Goal: Task Accomplishment & Management: Use online tool/utility

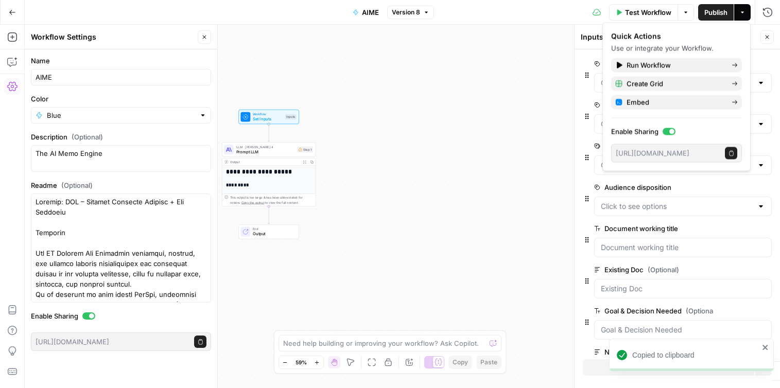
scroll to position [118, 0]
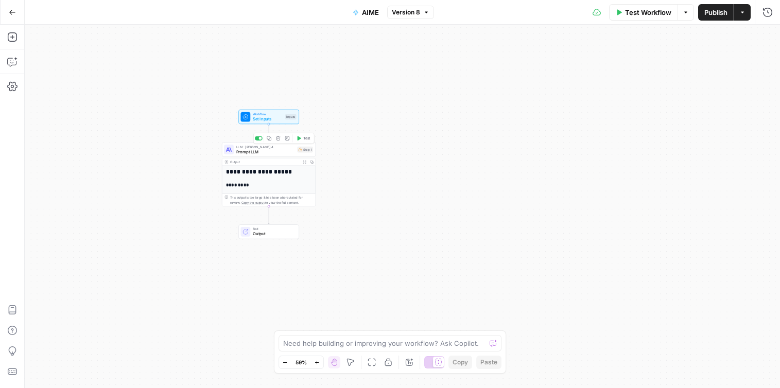
click at [277, 179] on div "**********" at bounding box center [269, 244] width 93 height 157
click at [279, 116] on span "Set Inputs" at bounding box center [268, 119] width 30 height 6
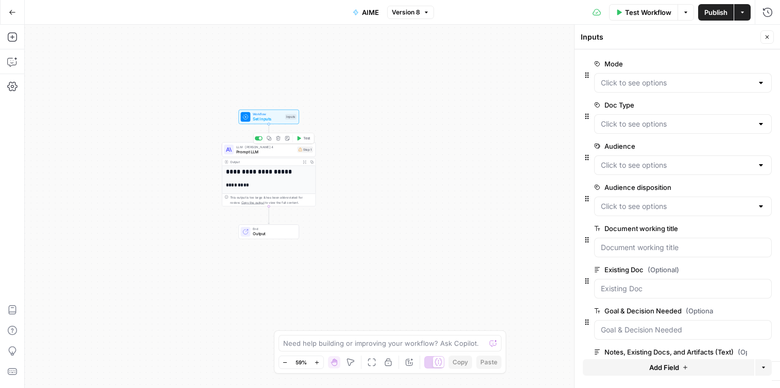
click at [259, 154] on span "Prompt LLM" at bounding box center [265, 152] width 59 height 6
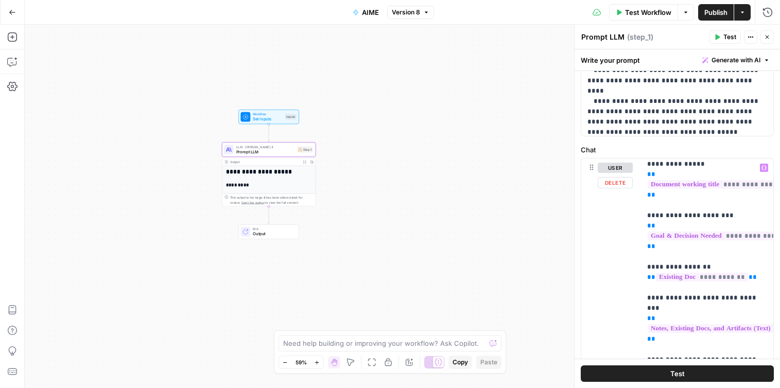
scroll to position [184, 0]
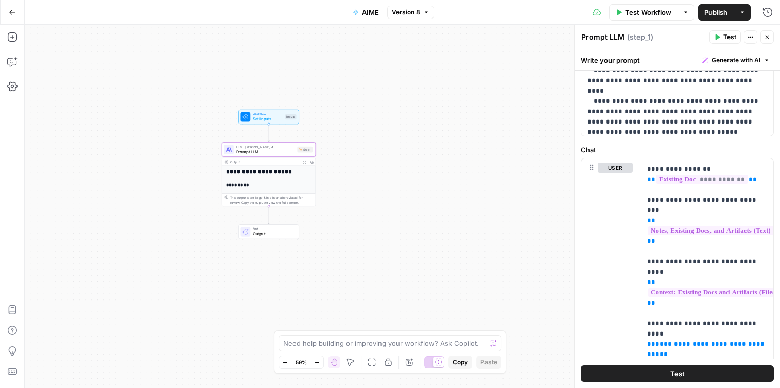
click at [265, 111] on div "Workflow Set Inputs Inputs Test Step" at bounding box center [269, 117] width 61 height 14
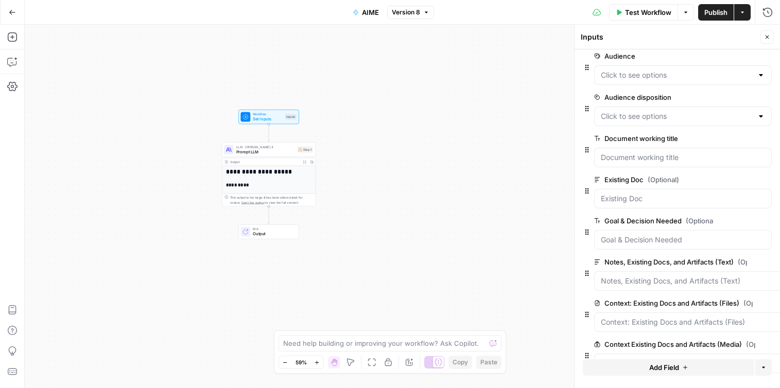
scroll to position [118, 0]
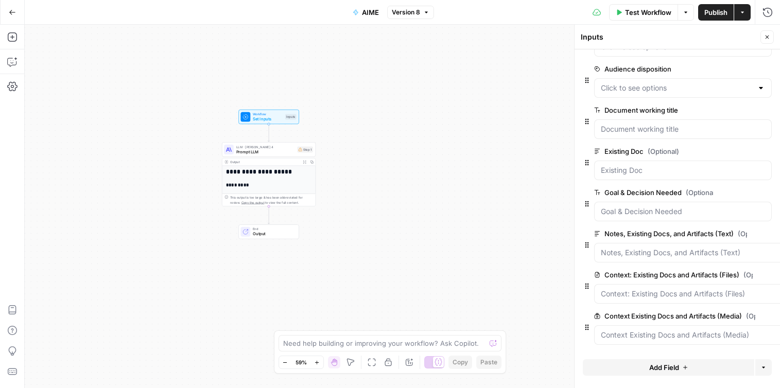
click at [770, 234] on span "edit field" at bounding box center [767, 234] width 23 height 8
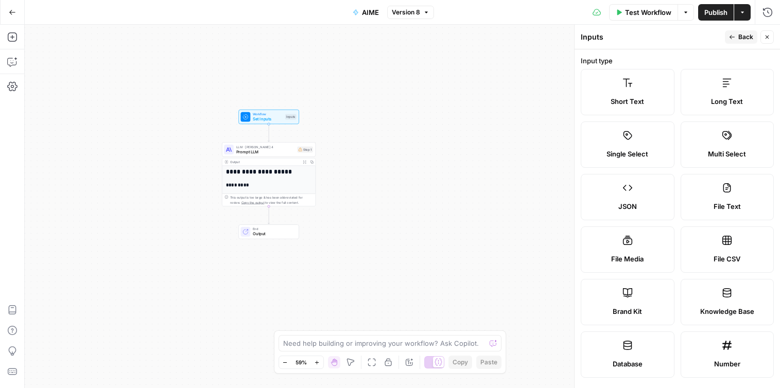
scroll to position [318, 0]
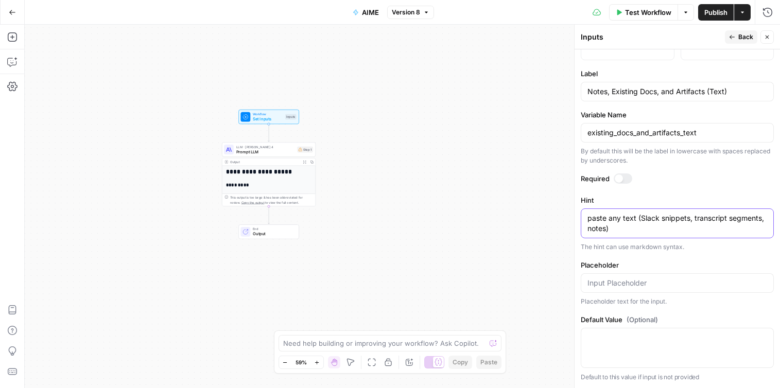
click at [592, 221] on textarea "paste any text (Slack snippets, transcript segments, notes)" at bounding box center [678, 223] width 180 height 21
click at [637, 220] on textarea "Paste any text (Slack snippets, transcript segments, notes)" at bounding box center [678, 223] width 180 height 21
drag, startPoint x: 636, startPoint y: 220, endPoint x: 571, endPoint y: 211, distance: 66.1
click at [574, 211] on div "Inputs Back Close Input type Short Text Long Text Single Select Multi Select JS…" at bounding box center [677, 207] width 206 height 364
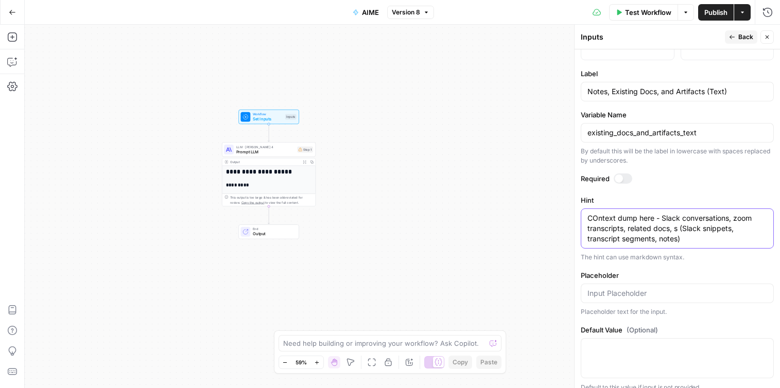
click at [597, 221] on textarea "COntext dump here - Slack conversations, zoom transcripts, related docs, s (Sla…" at bounding box center [678, 228] width 180 height 31
drag, startPoint x: 678, startPoint y: 228, endPoint x: 683, endPoint y: 240, distance: 12.7
click at [678, 228] on textarea "Context dump here - Slack conversations, zoom transcripts, related docs, s (Sla…" at bounding box center [678, 228] width 180 height 31
drag, startPoint x: 726, startPoint y: 234, endPoint x: 713, endPoint y: 230, distance: 13.5
click at [713, 230] on textarea "Context dump here - Slack conversations, zoom transcripts, related docs, compet…" at bounding box center [678, 228] width 180 height 31
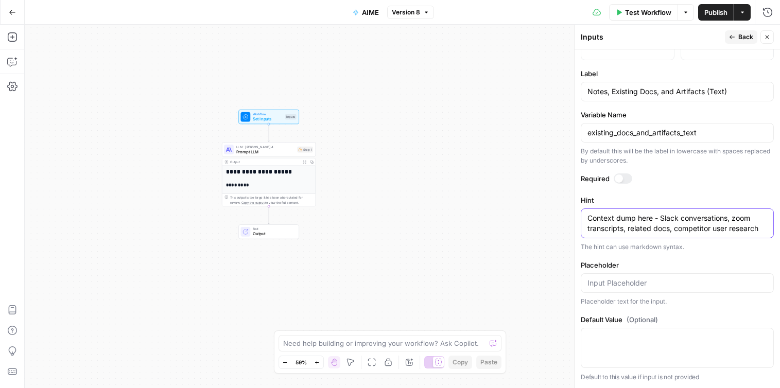
click at [712, 230] on textarea "Context dump here - Slack conversations, zoom transcripts, related docs, compet…" at bounding box center [678, 223] width 180 height 21
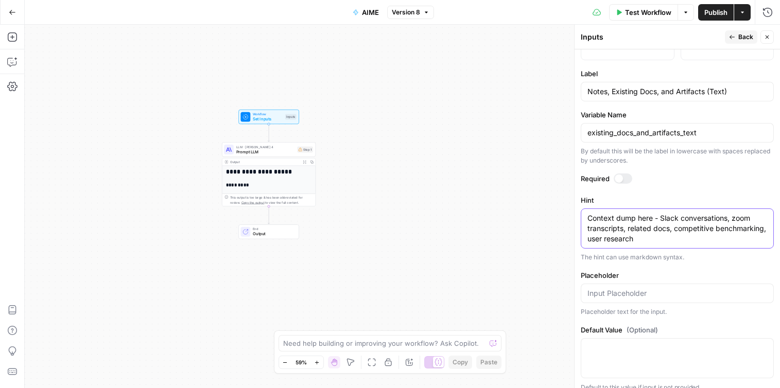
click at [669, 243] on textarea "Context dump here - Slack conversations, zoom transcripts, related docs, compet…" at bounding box center [678, 228] width 180 height 31
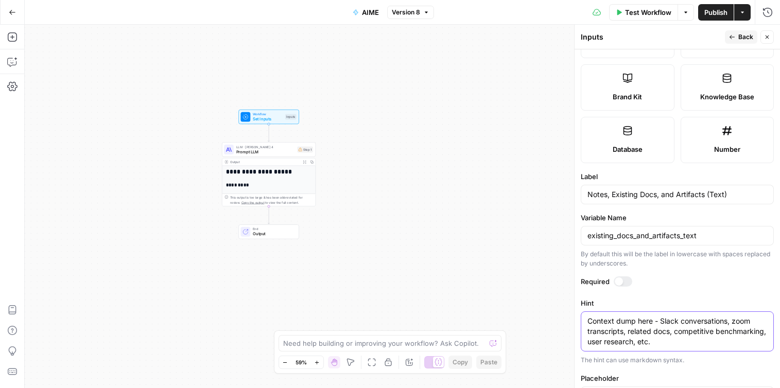
scroll to position [0, 0]
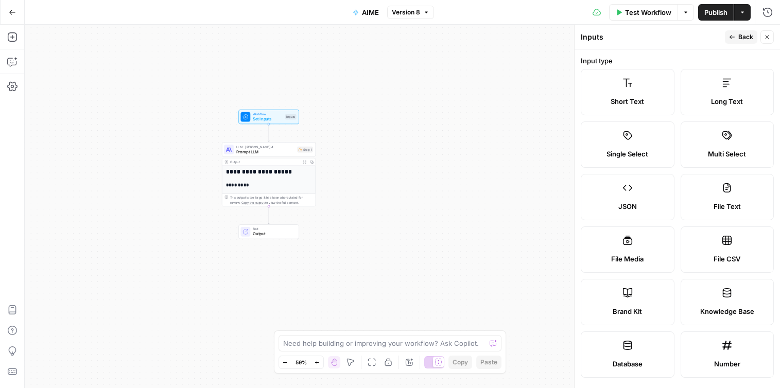
type textarea "Context dump here - Slack conversations, zoom transcripts, related docs, compet…"
click at [716, 13] on span "Publish" at bounding box center [716, 12] width 23 height 10
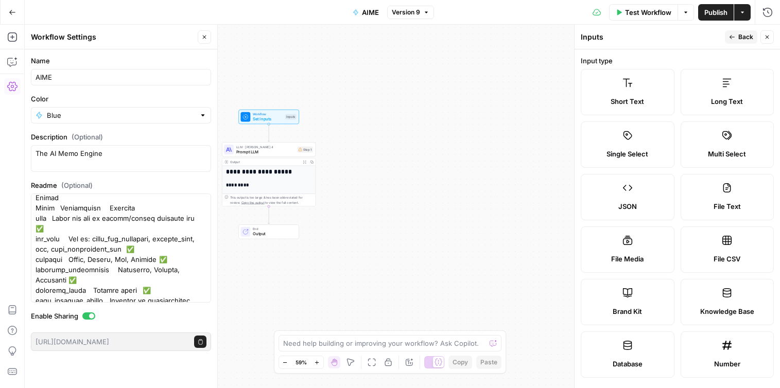
scroll to position [399, 0]
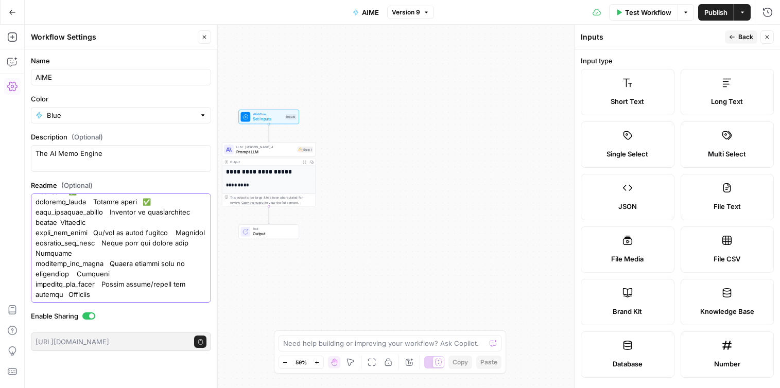
drag, startPoint x: 37, startPoint y: 244, endPoint x: 224, endPoint y: 423, distance: 259.1
click at [224, 388] on html "**********" at bounding box center [390, 194] width 780 height 388
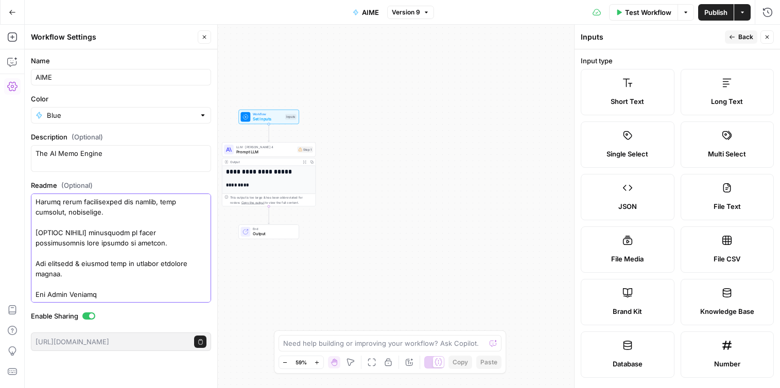
scroll to position [350, 0]
drag, startPoint x: 105, startPoint y: 294, endPoint x: 66, endPoint y: 294, distance: 39.2
click at [66, 294] on textarea "Readme (Optional)" at bounding box center [121, 78] width 171 height 443
paste textarea "[URL][DOMAIN_NAME]"
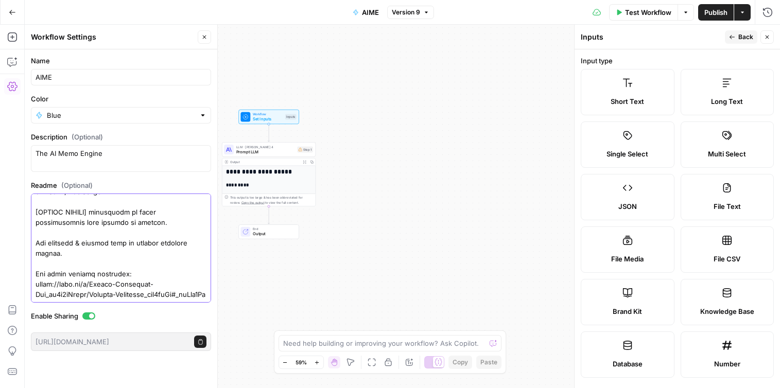
scroll to position [371, 0]
type textarea "Loremip: DOL – Sitamet Consecte Adipisc + Eli Seddoeiu Temporin Utl ET Dolorem …"
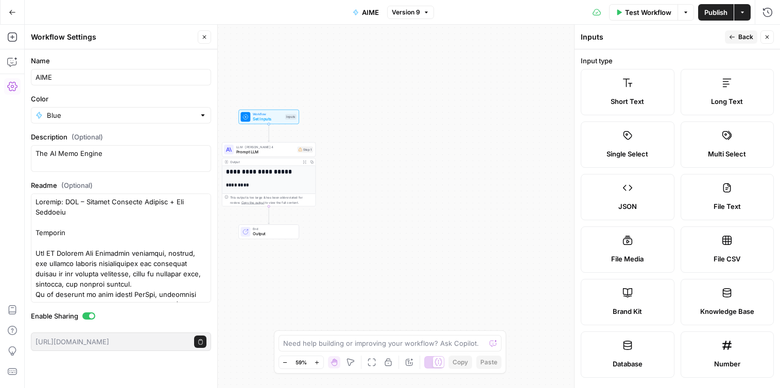
click at [285, 183] on h2 "*********" at bounding box center [269, 185] width 87 height 6
click at [13, 9] on icon "button" at bounding box center [12, 12] width 7 height 7
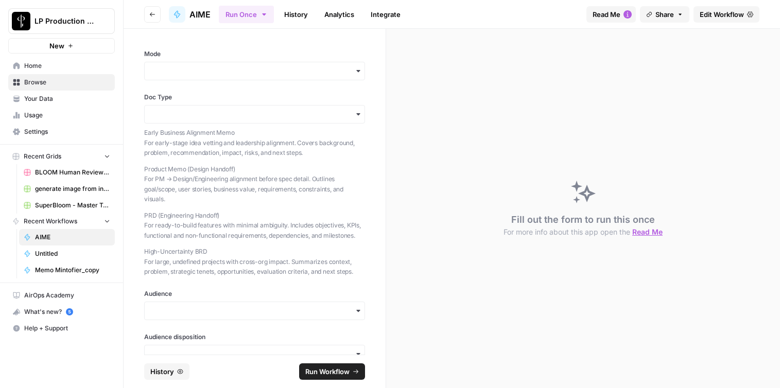
click at [439, 238] on div "Fill out the form to run this once For more info about this app open the Read Me" at bounding box center [583, 209] width 394 height 360
click at [217, 211] on p "PRD (Engineering Handoff) For ready-to-build features with minimal ambiguity. I…" at bounding box center [254, 226] width 221 height 30
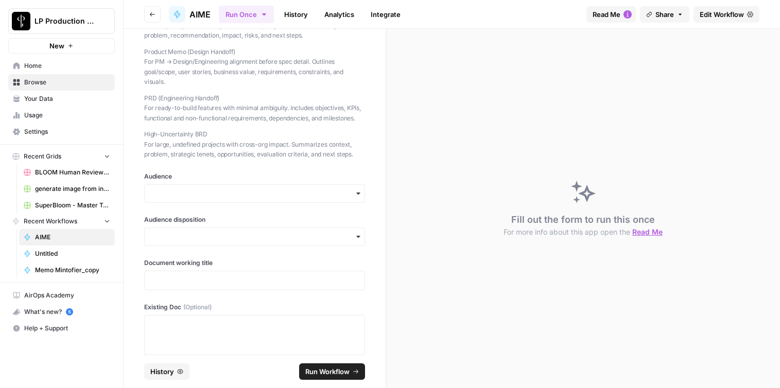
scroll to position [121, 0]
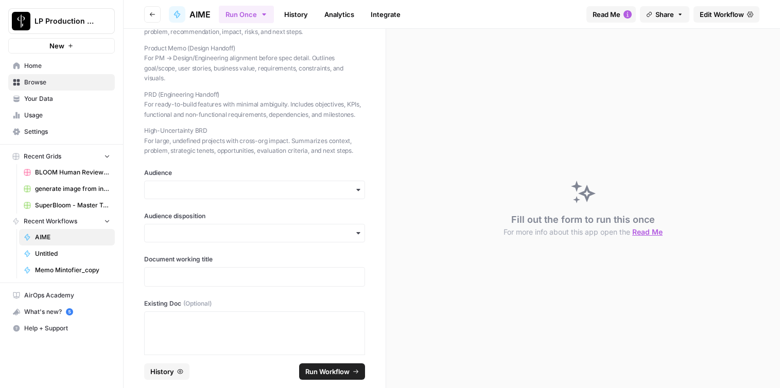
click at [200, 126] on p "High-Uncertainty BRD For large, undefined projects with cross-org impact. Summa…" at bounding box center [254, 141] width 221 height 30
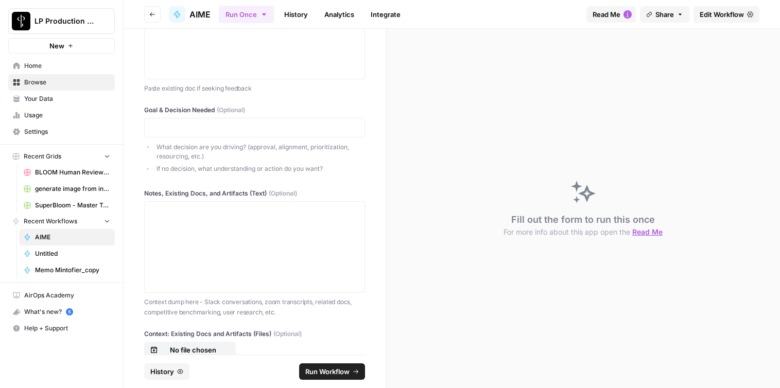
scroll to position [444, 0]
click at [280, 306] on p "Context dump here - Slack conversations, zoom transcripts, related docs, compet…" at bounding box center [254, 308] width 221 height 20
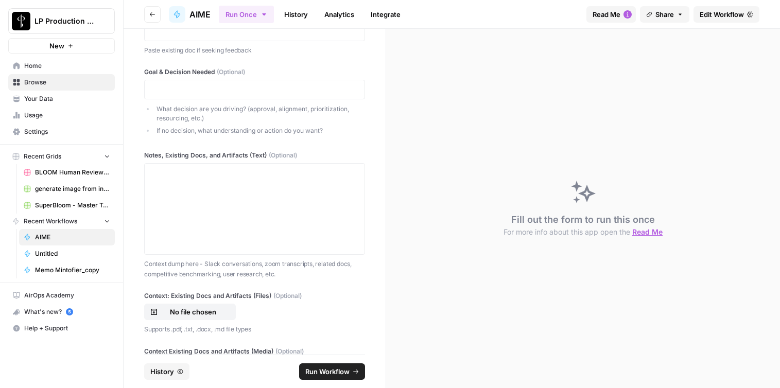
scroll to position [492, 0]
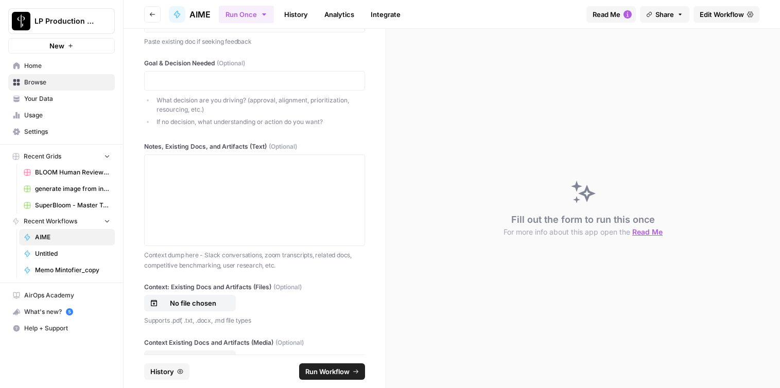
click at [256, 142] on div "Mode Doc Type Early Business Alignment Memo For early-stage idea vetting and le…" at bounding box center [255, 192] width 262 height 326
click at [147, 10] on button "Go back" at bounding box center [152, 14] width 16 height 16
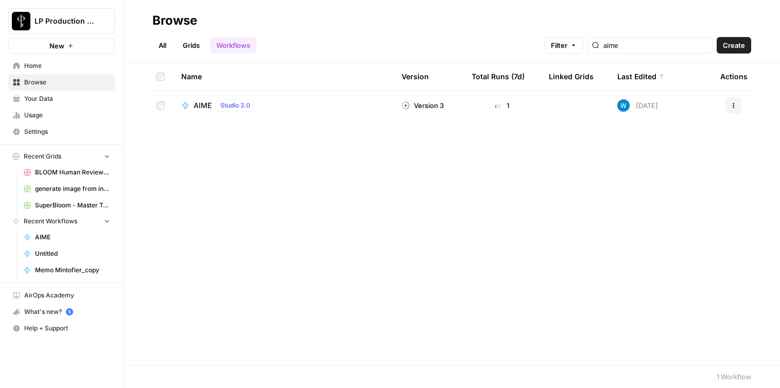
click at [199, 108] on span "AIME" at bounding box center [203, 105] width 18 height 10
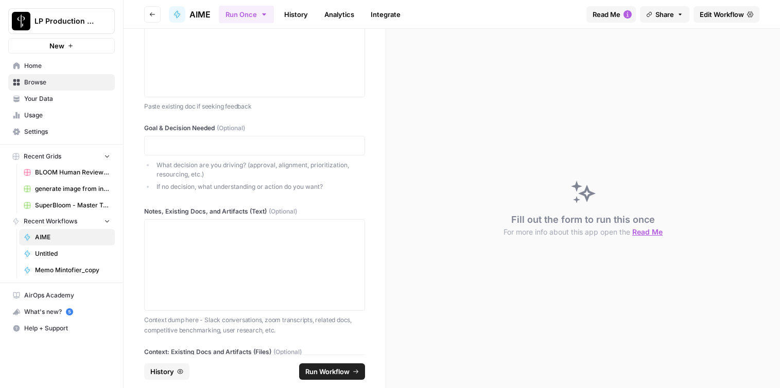
scroll to position [531, 0]
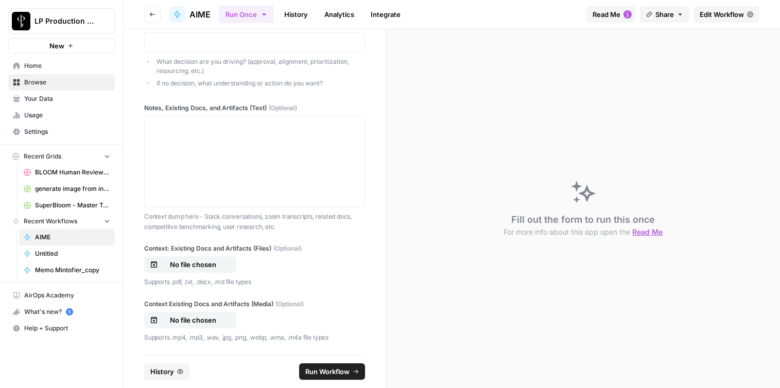
click at [618, 11] on span "Read Me" at bounding box center [607, 14] width 28 height 10
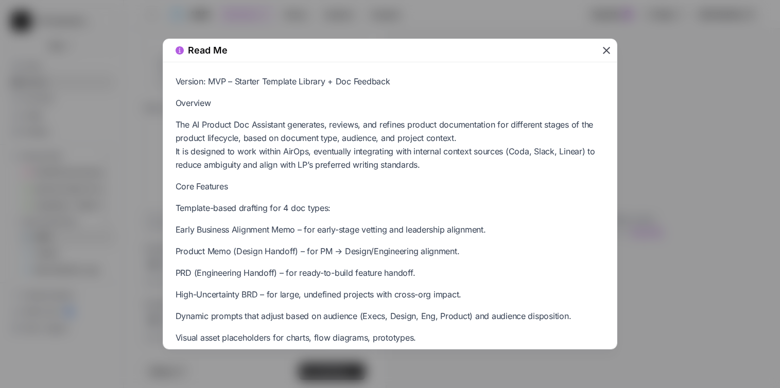
click at [609, 52] on icon "button" at bounding box center [606, 50] width 7 height 7
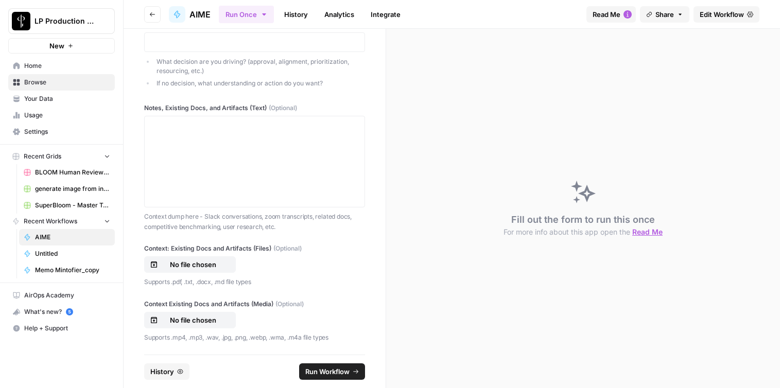
click at [158, 16] on button "Go back" at bounding box center [152, 14] width 16 height 16
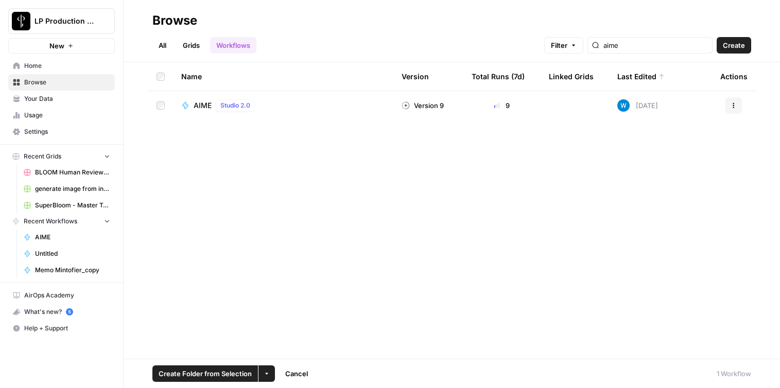
click at [196, 108] on span "AIME" at bounding box center [203, 105] width 18 height 10
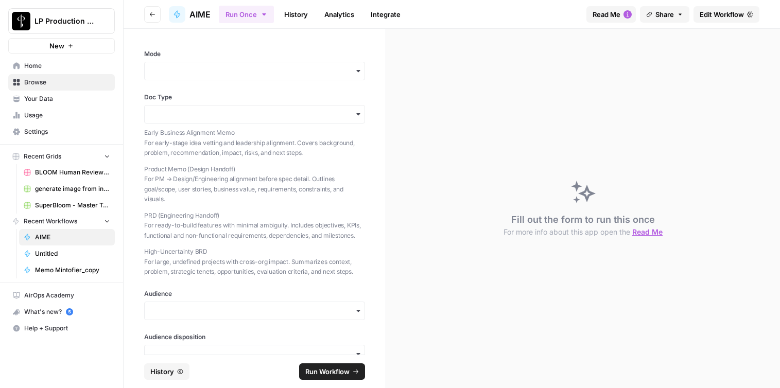
click at [733, 21] on link "Edit Workflow" at bounding box center [727, 14] width 66 height 16
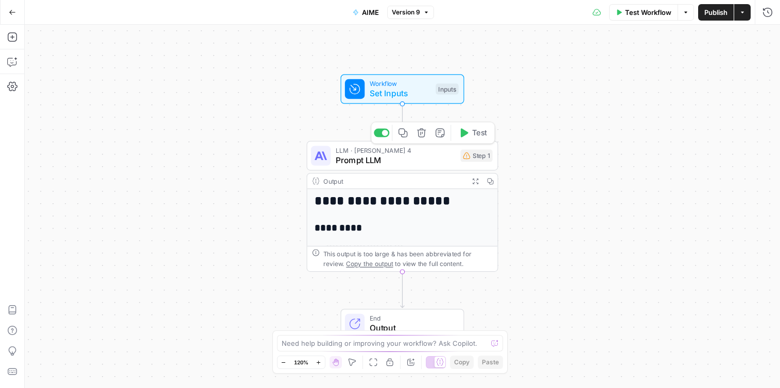
click at [410, 163] on span "Prompt LLM" at bounding box center [396, 160] width 120 height 12
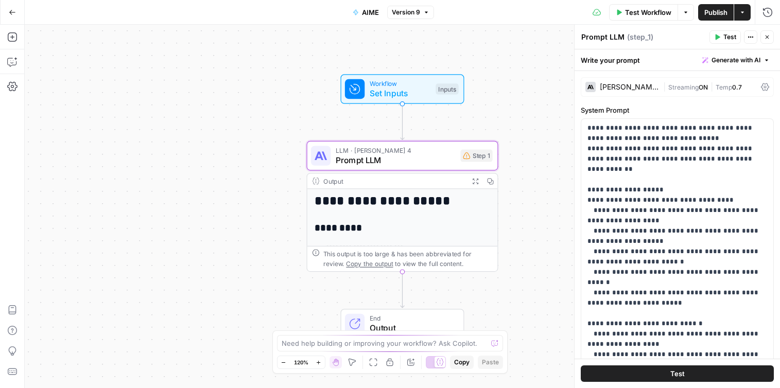
click at [394, 100] on div "Workflow Set Inputs Inputs Test Step" at bounding box center [403, 89] width 124 height 30
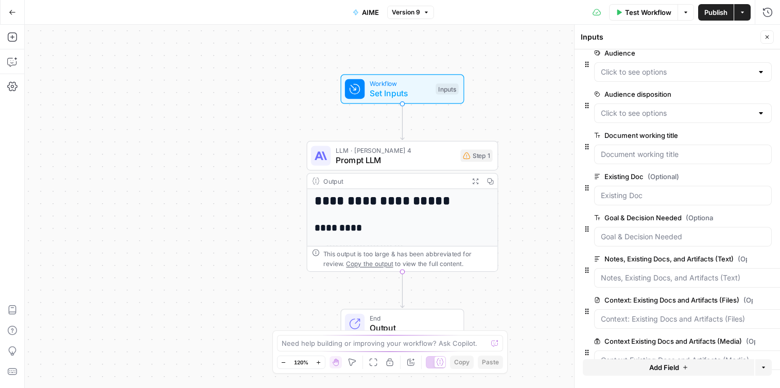
scroll to position [118, 0]
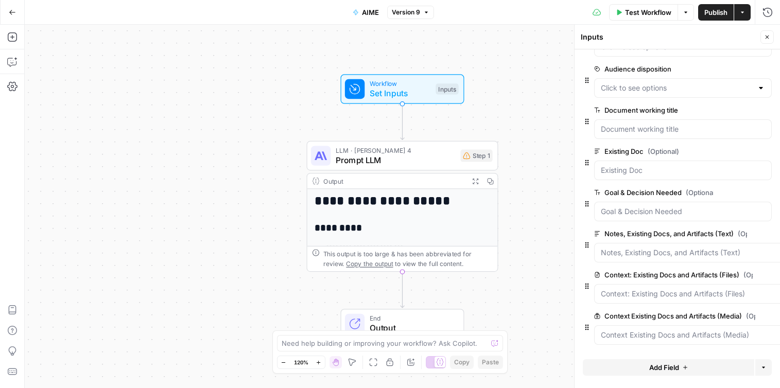
click at [773, 235] on span "edit field" at bounding box center [767, 234] width 23 height 8
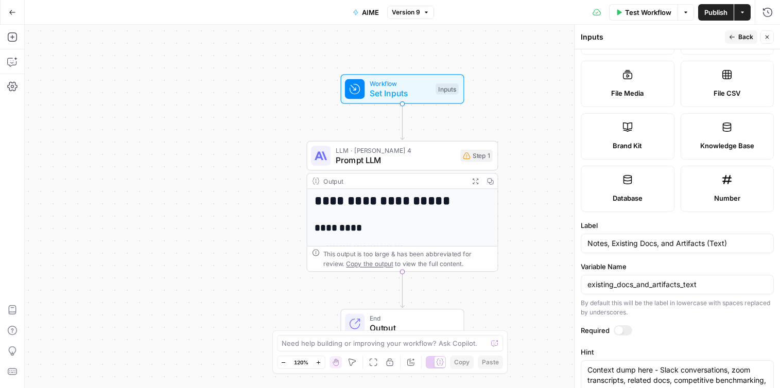
scroll to position [328, 0]
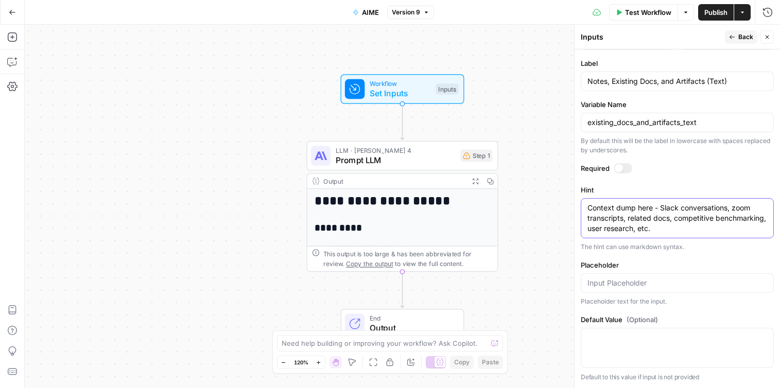
click at [666, 227] on textarea "Context dump here - Slack conversations, zoom transcripts, related docs, compet…" at bounding box center [678, 218] width 180 height 31
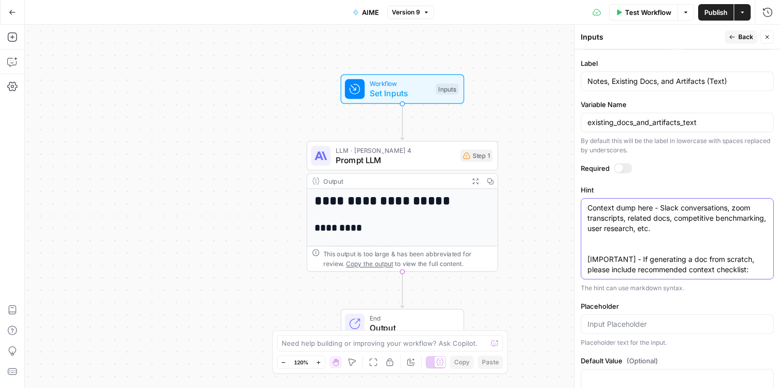
paste textarea "[URL][DOMAIN_NAME]"
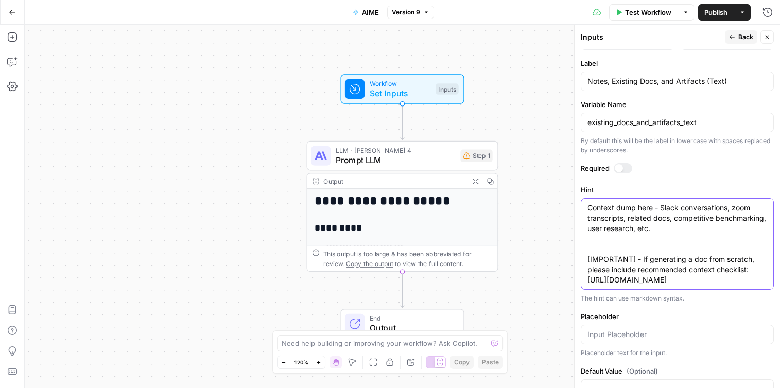
type textarea "Context dump here - Slack conversations, zoom transcripts, related docs, compet…"
click at [720, 14] on span "Publish" at bounding box center [716, 12] width 23 height 10
